Goal: Find specific page/section: Find specific page/section

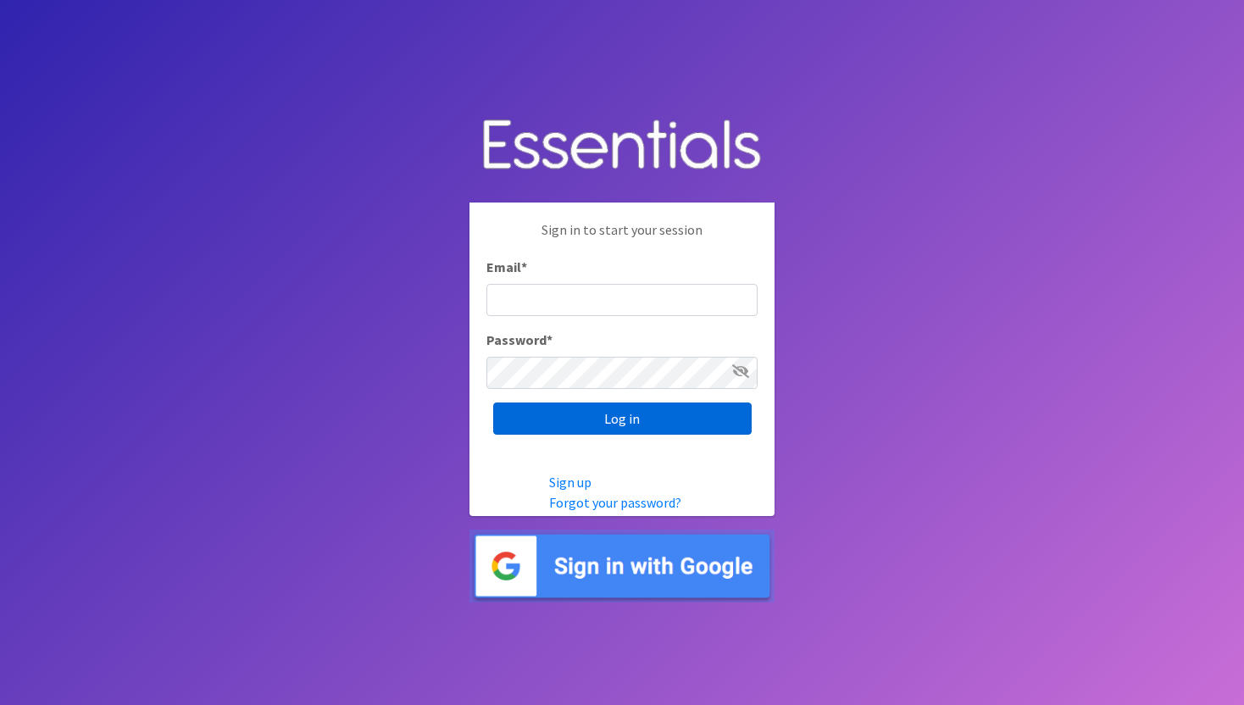
type input "Community@jlabq.org"
click at [601, 422] on input "Log in" at bounding box center [622, 418] width 258 height 32
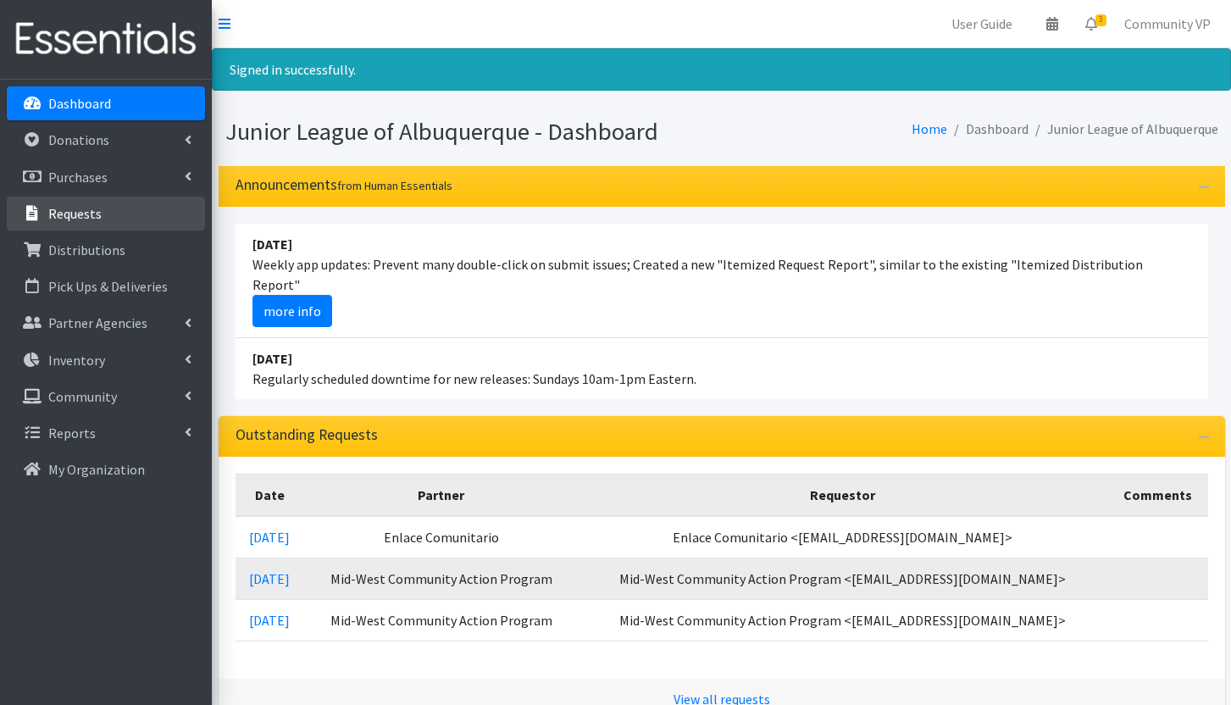
click at [80, 222] on link "Requests" at bounding box center [106, 214] width 198 height 34
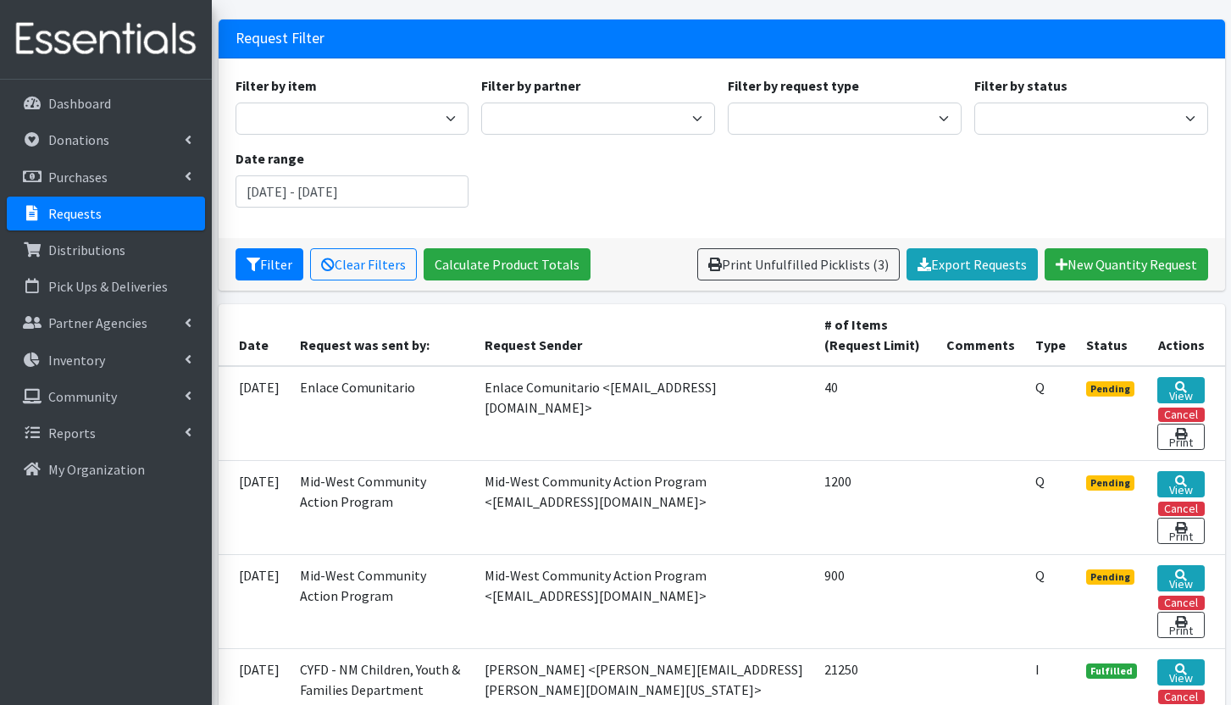
scroll to position [169, 0]
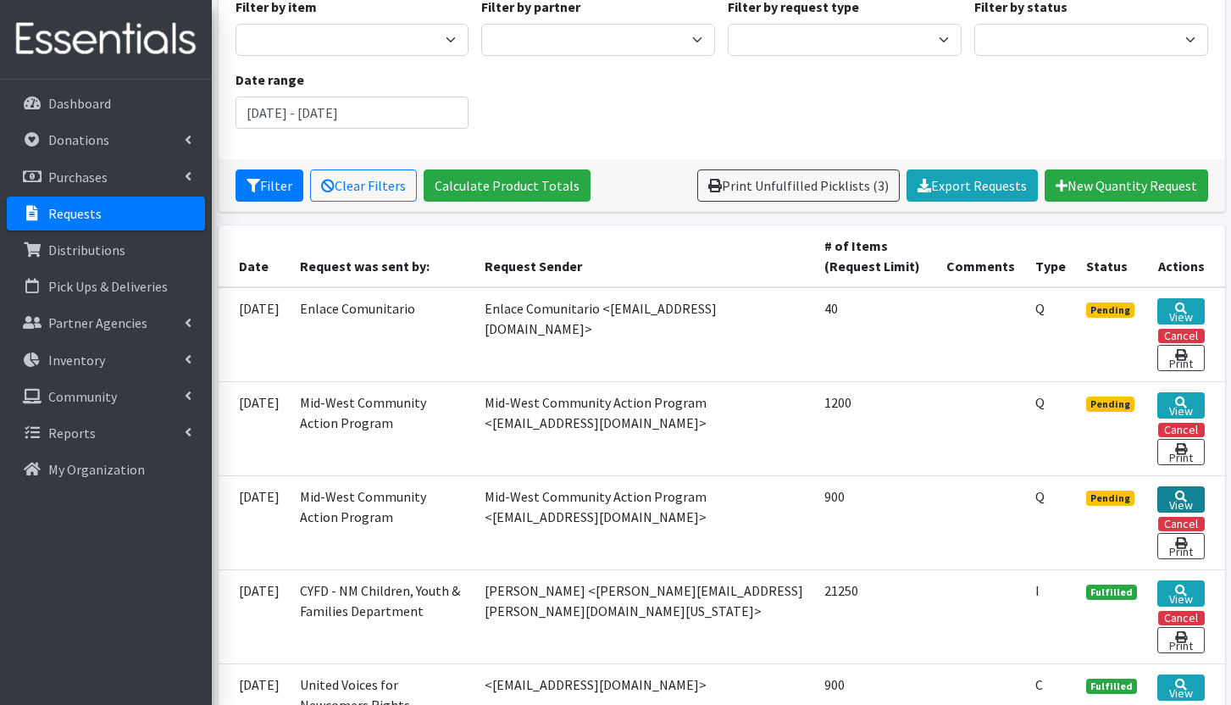
click at [1169, 490] on link "View" at bounding box center [1180, 499] width 47 height 26
